Goal: Task Accomplishment & Management: Use online tool/utility

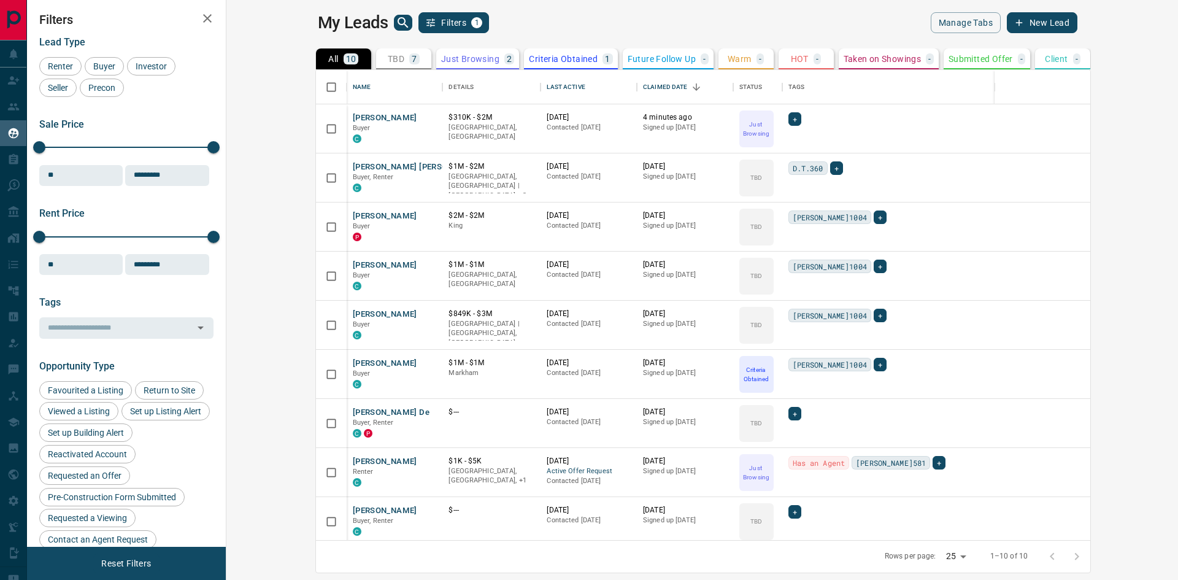
scroll to position [461, 937]
click at [353, 117] on button "[PERSON_NAME]" at bounding box center [385, 118] width 64 height 12
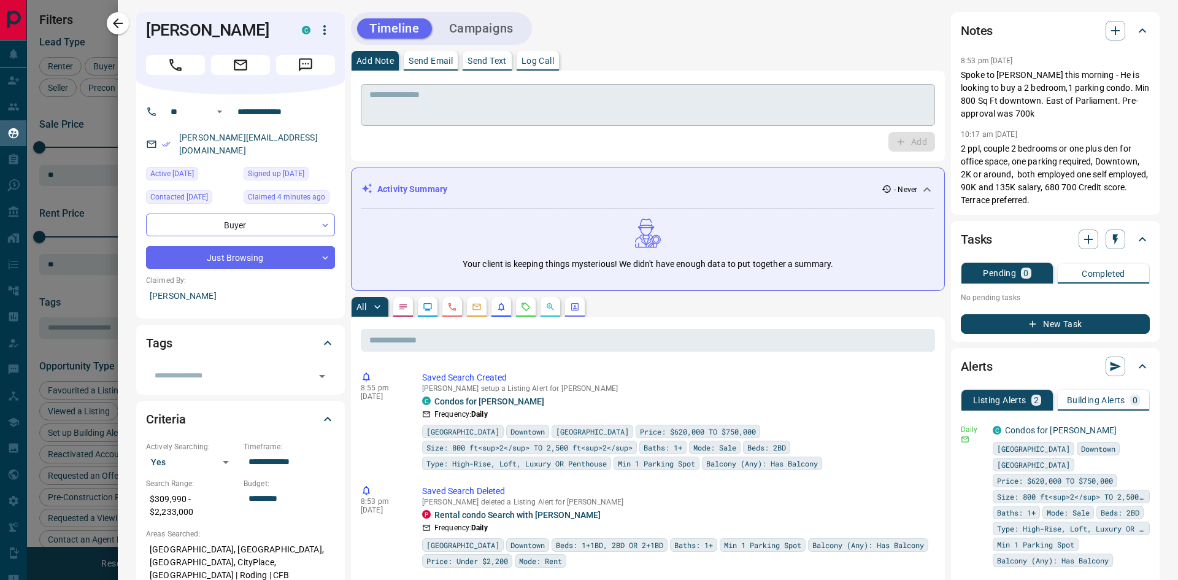
click at [402, 104] on textarea at bounding box center [647, 105] width 557 height 31
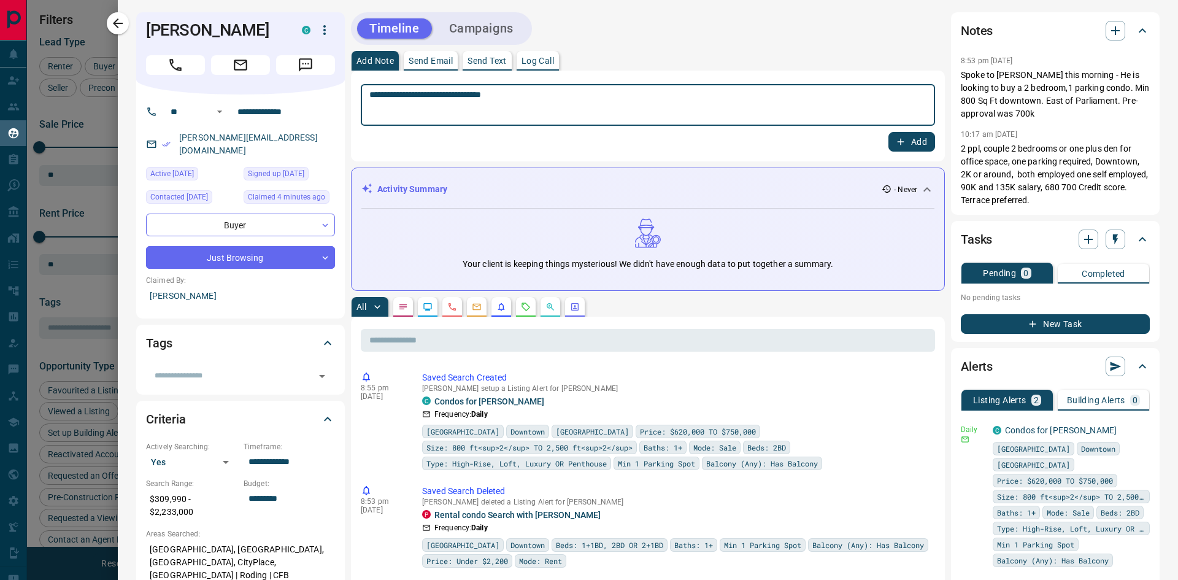
type textarea "**********"
click at [905, 145] on button "Add" at bounding box center [911, 142] width 47 height 20
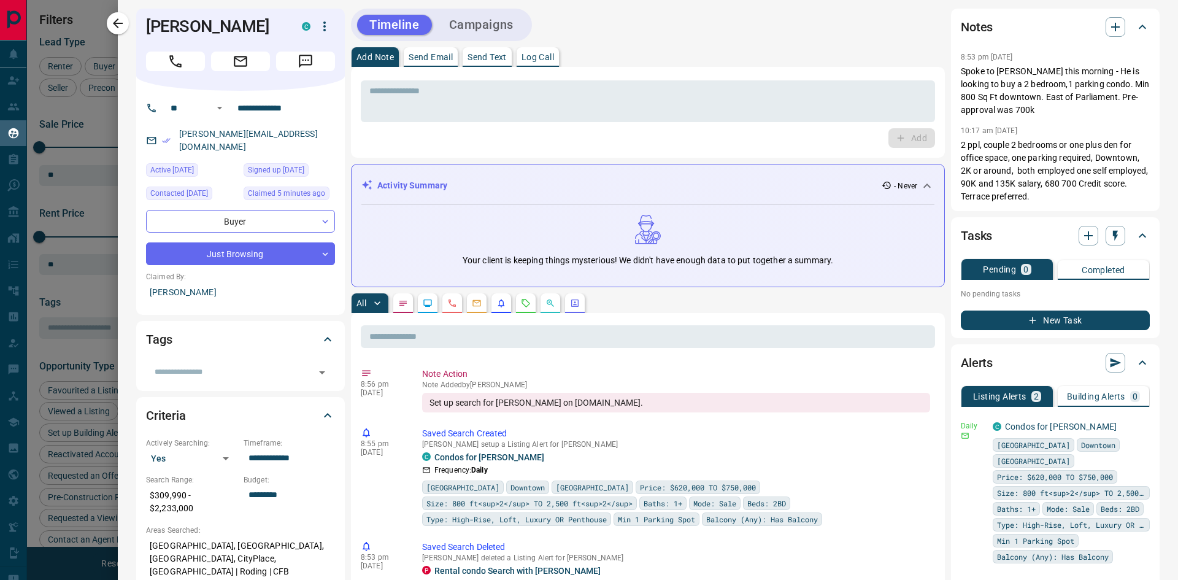
scroll to position [0, 0]
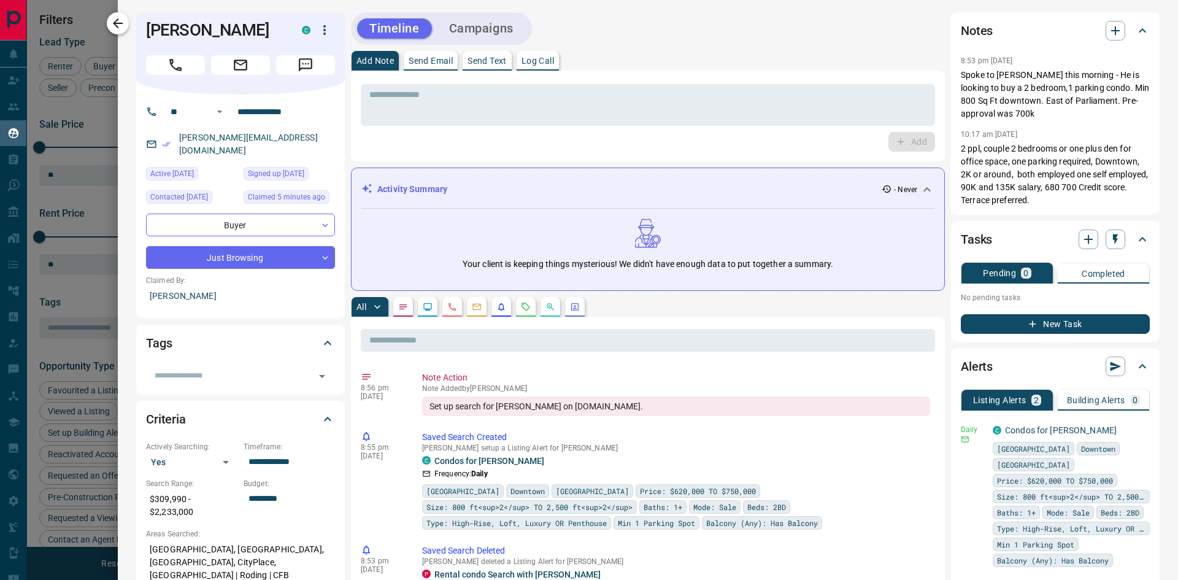
click at [116, 27] on icon "button" at bounding box center [117, 23] width 15 height 15
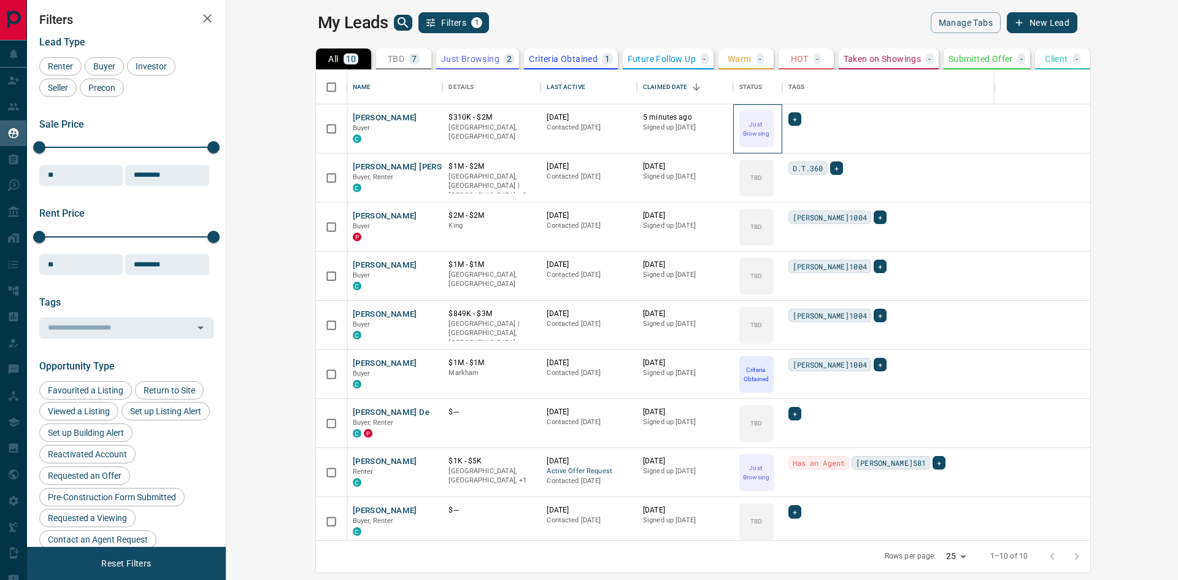
click at [733, 128] on div "Just Browsing" at bounding box center [757, 128] width 49 height 49
click at [353, 114] on button "[PERSON_NAME]" at bounding box center [385, 118] width 64 height 12
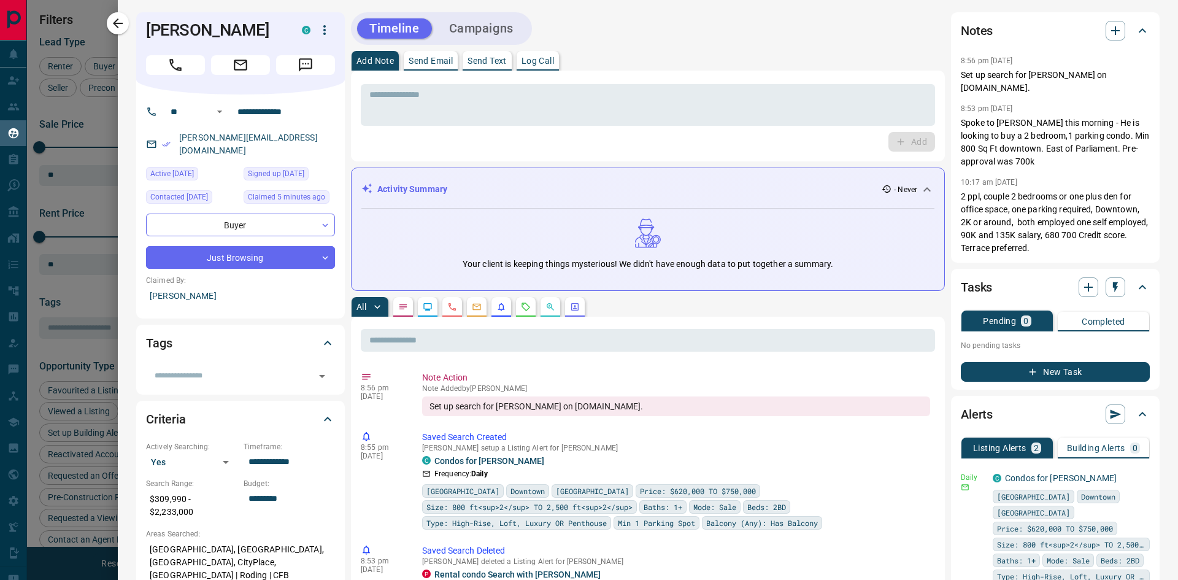
click at [324, 33] on icon "button" at bounding box center [324, 30] width 2 height 10
click at [223, 35] on div at bounding box center [589, 290] width 1178 height 580
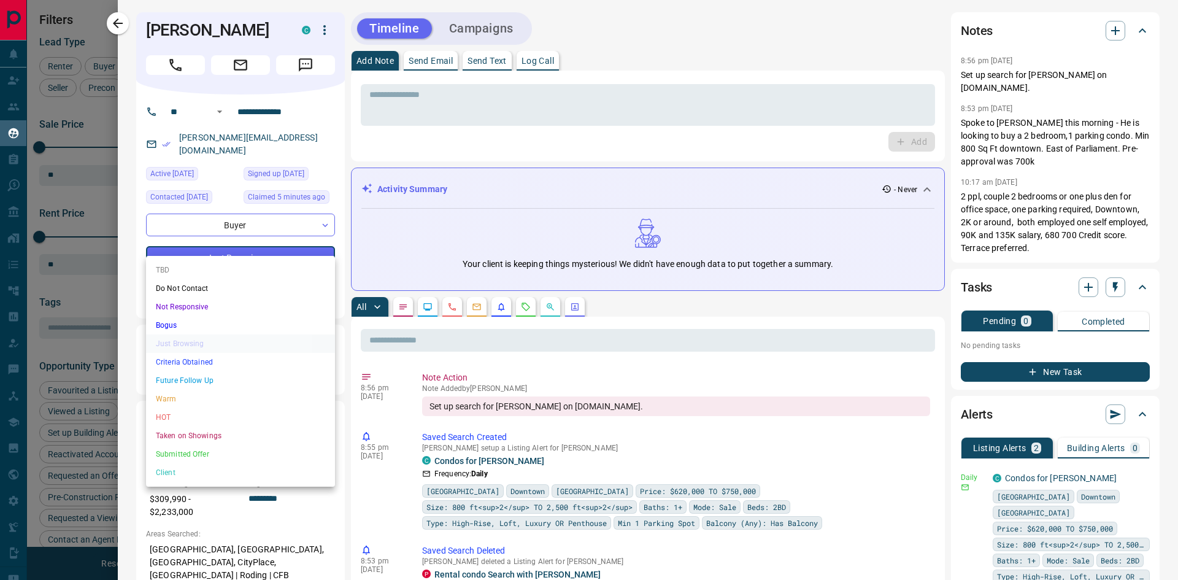
click at [234, 244] on body "Lead Transfers Claim Leads Leads My Leads Tasks Opportunities Deals Listings Ca…" at bounding box center [589, 282] width 1178 height 564
click at [180, 404] on li "Warm" at bounding box center [240, 398] width 189 height 18
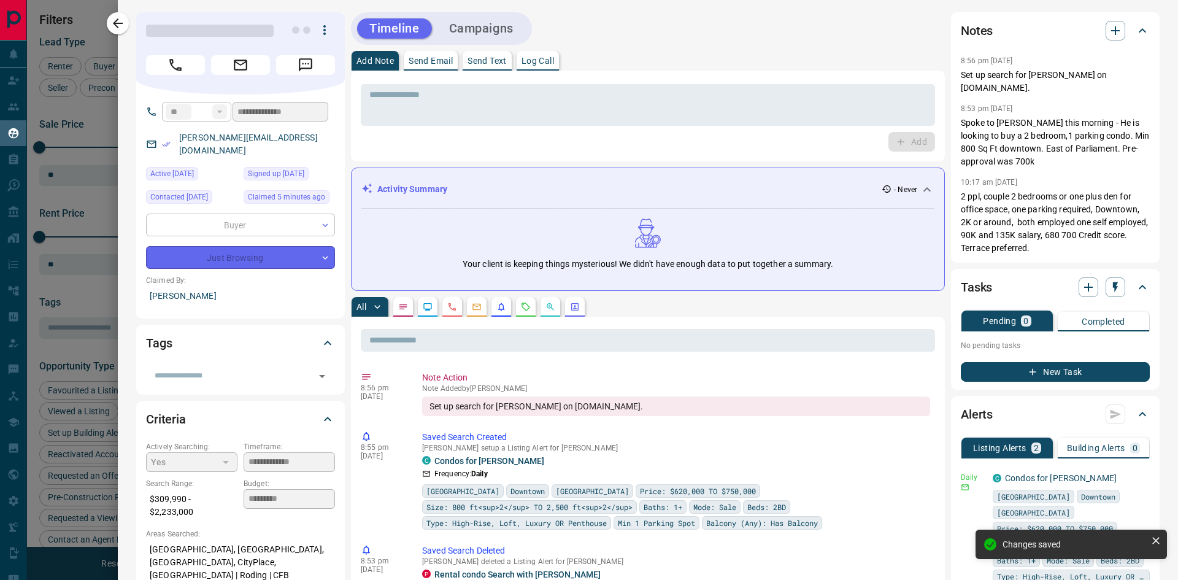
type input "*"
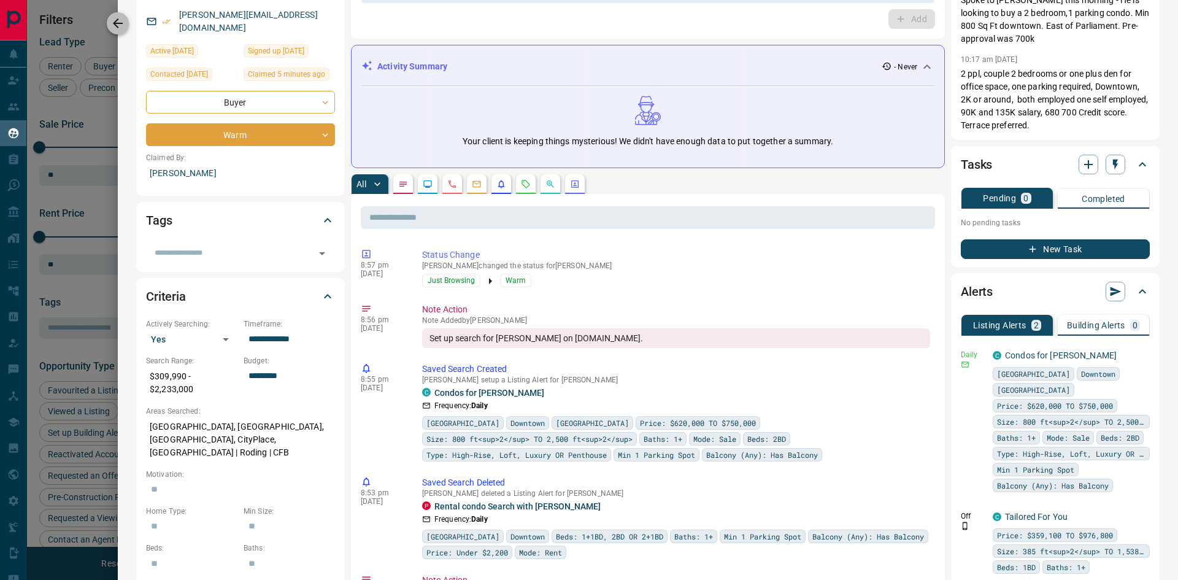
click at [118, 29] on icon "button" at bounding box center [117, 23] width 15 height 15
